Goal: Find specific page/section: Find specific page/section

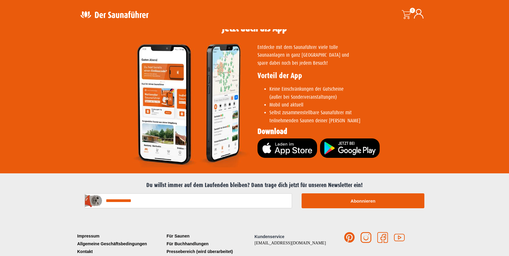
scroll to position [1189, 0]
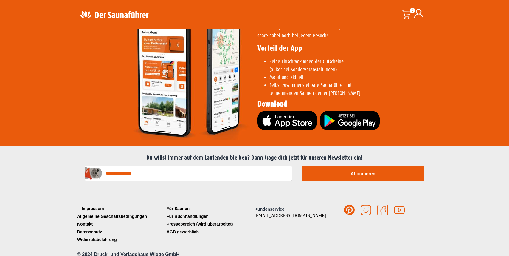
click at [94, 204] on link "Impressum" at bounding box center [120, 208] width 89 height 8
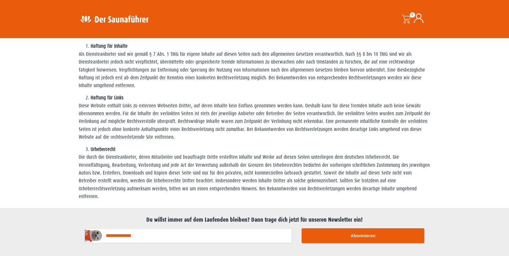
scroll to position [346, 0]
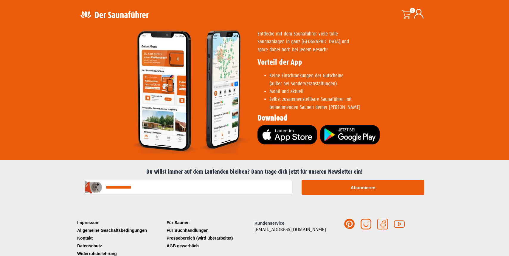
scroll to position [1189, 0]
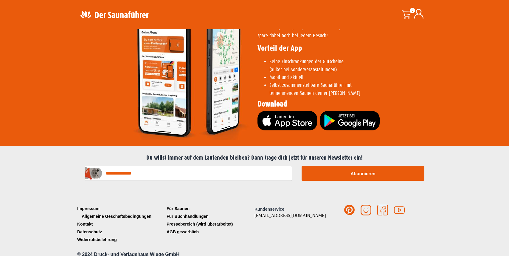
click at [102, 212] on link "Allgemeine Geschäftsbedingungen" at bounding box center [120, 216] width 89 height 8
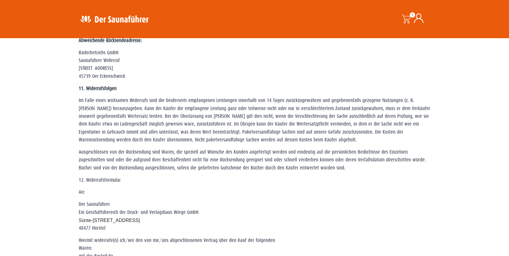
scroll to position [417, 0]
